Goal: Navigation & Orientation: Find specific page/section

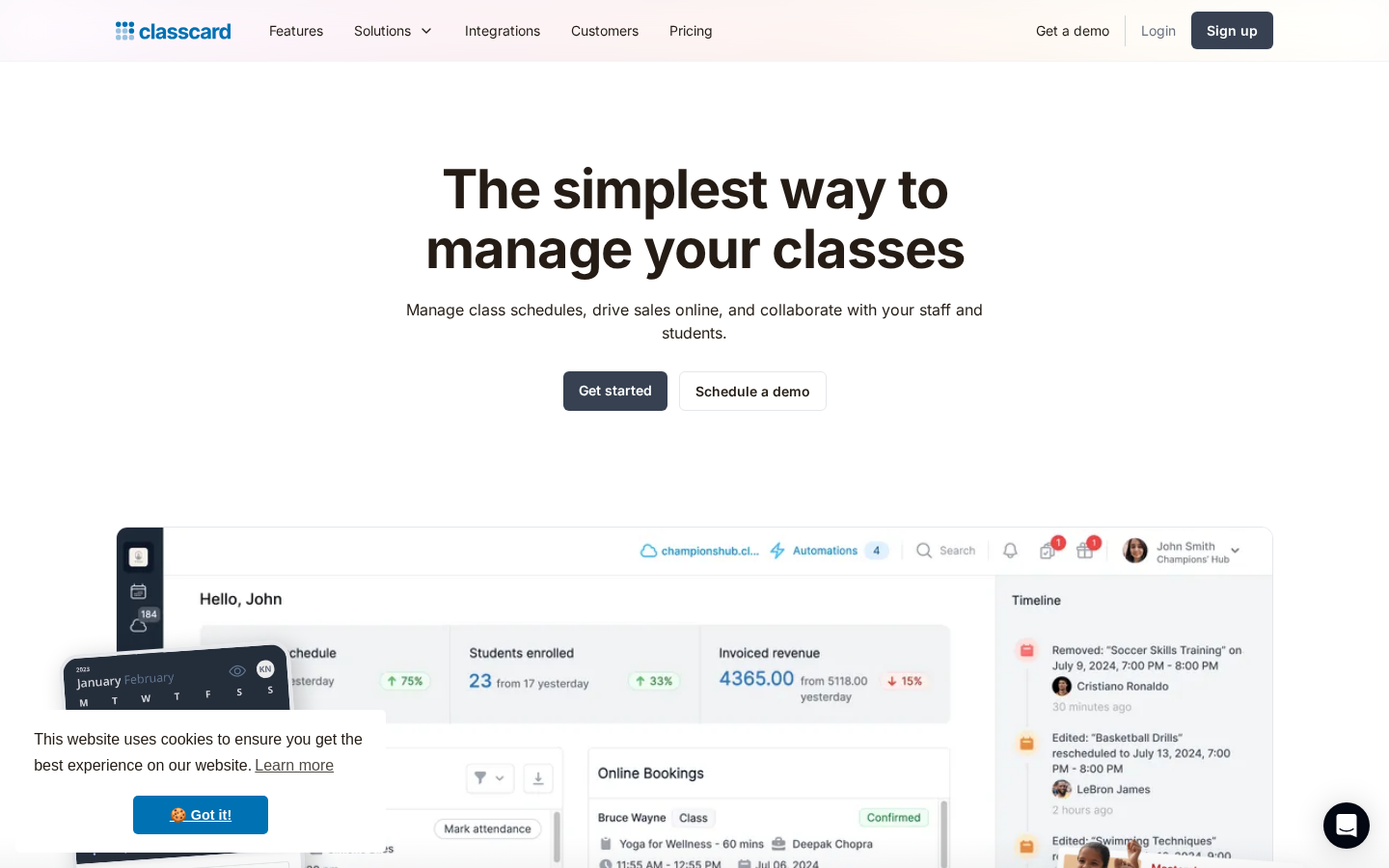
click at [1135, 38] on link "Login" at bounding box center [1158, 30] width 66 height 43
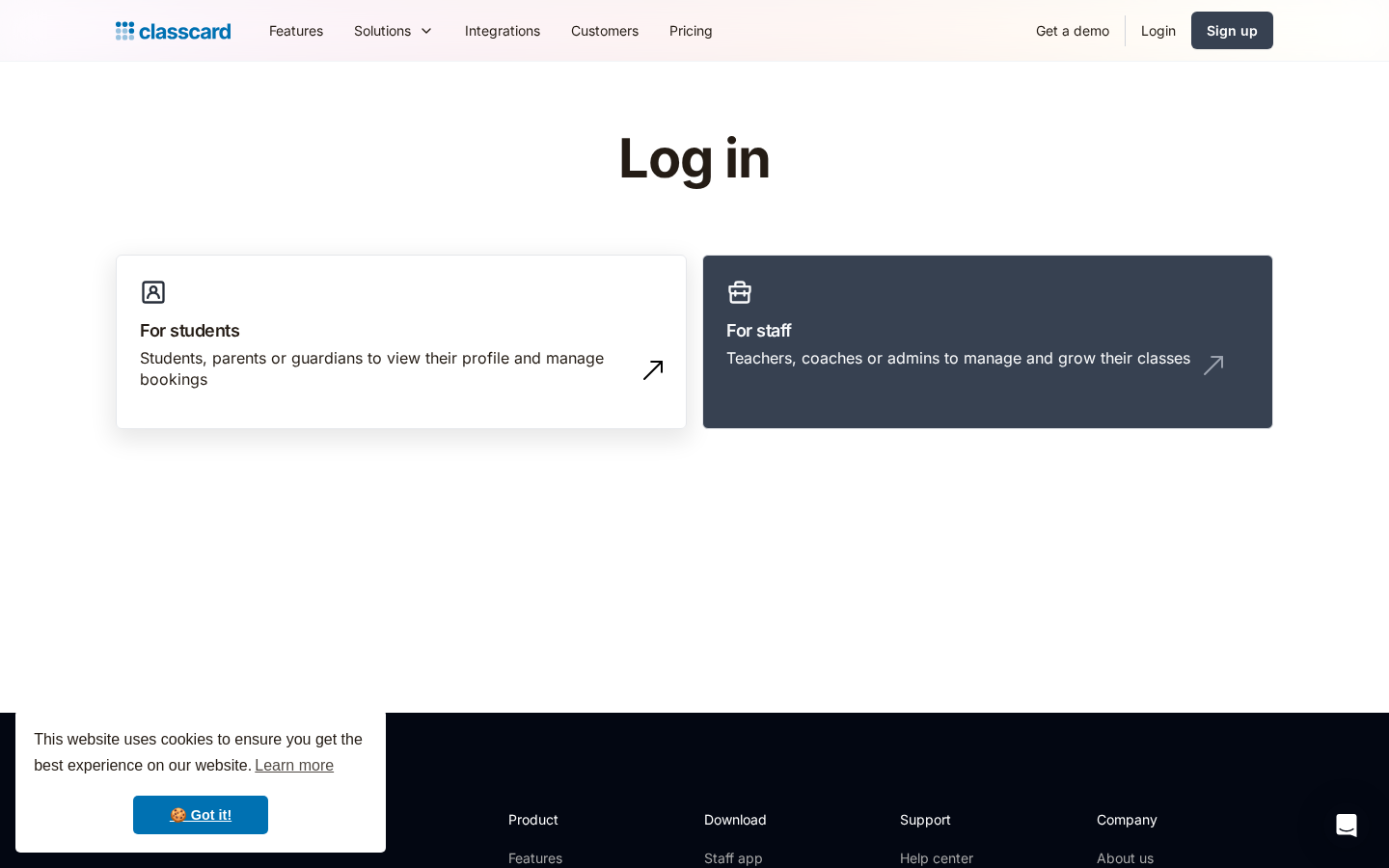
click at [557, 276] on link "For students Students, parents or guardians to view their profile and manage bo…" at bounding box center [401, 343] width 571 height 176
click at [931, 369] on div "Teachers, coaches or admins to manage and grow their classes" at bounding box center [987, 365] width 523 height 37
